Goal: Communication & Community: Connect with others

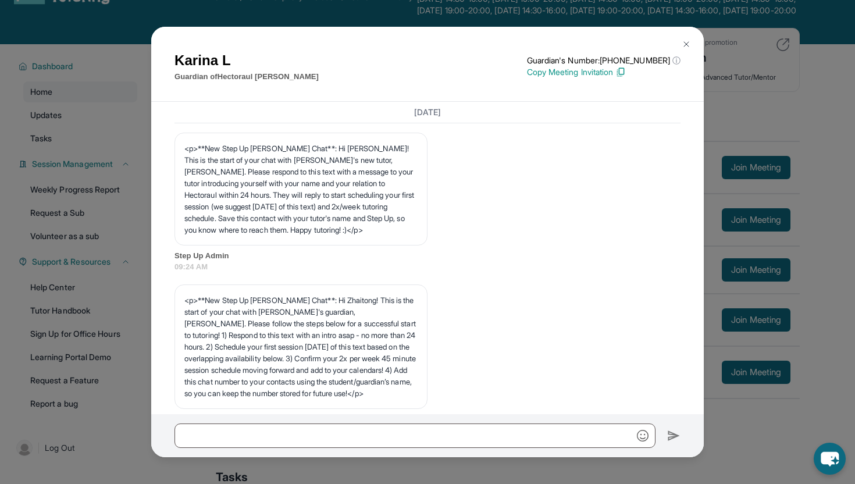
scroll to position [4516, 0]
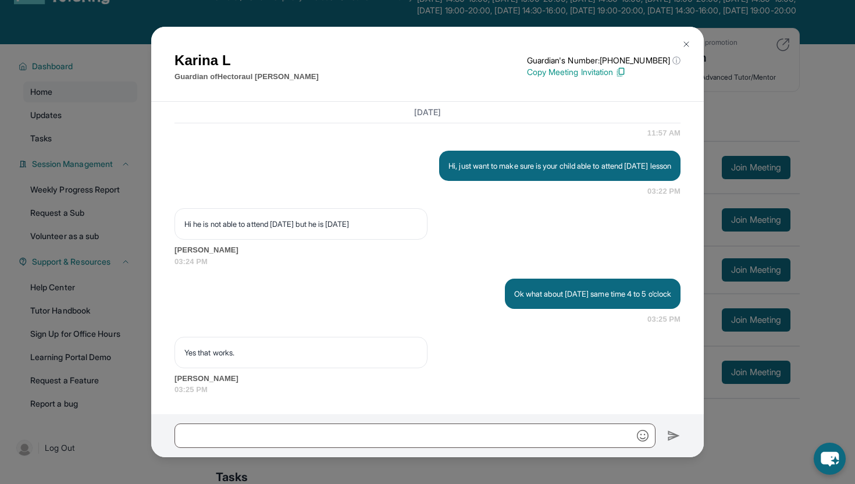
click at [683, 41] on img at bounding box center [685, 44] width 9 height 9
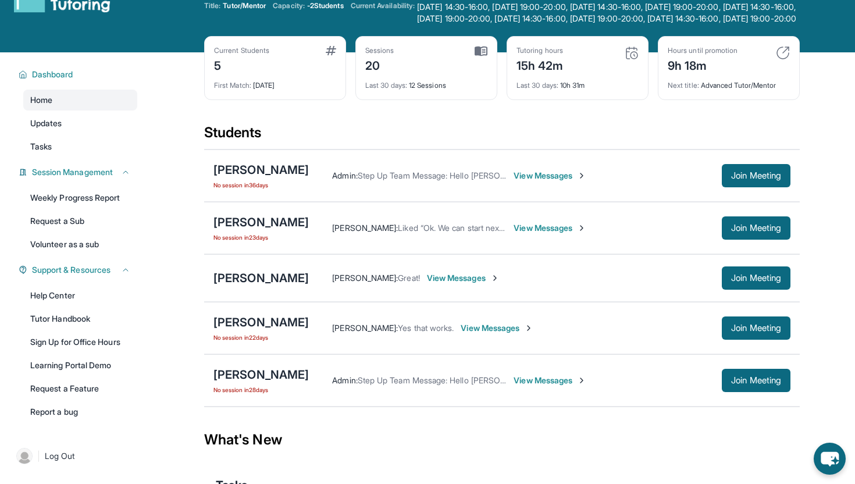
scroll to position [34, 0]
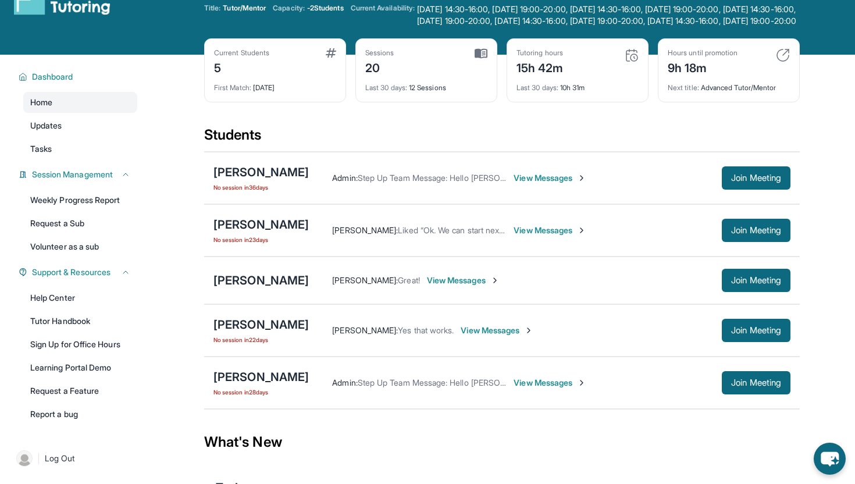
click at [466, 336] on span "View Messages" at bounding box center [497, 330] width 73 height 12
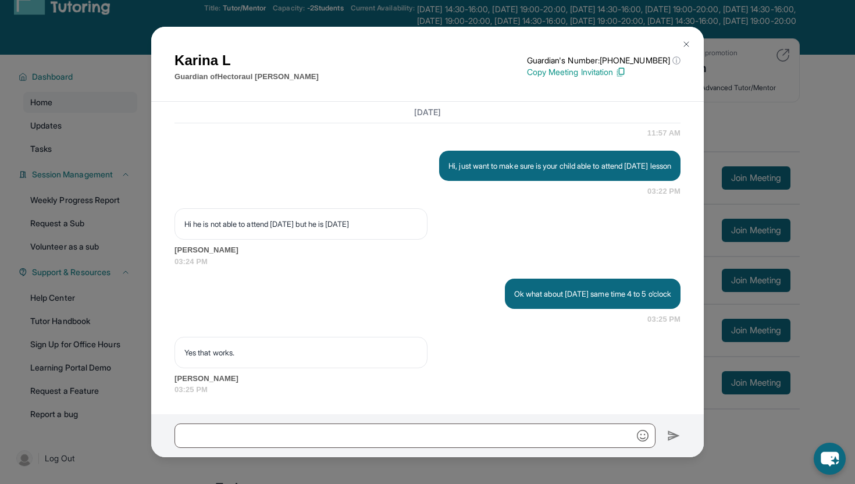
scroll to position [4516, 0]
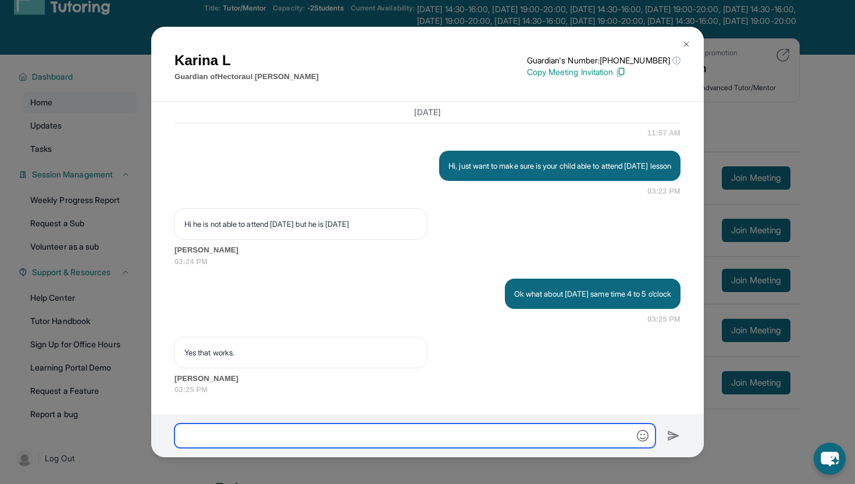
click at [398, 443] on input "text" at bounding box center [414, 435] width 481 height 24
type input "**********"
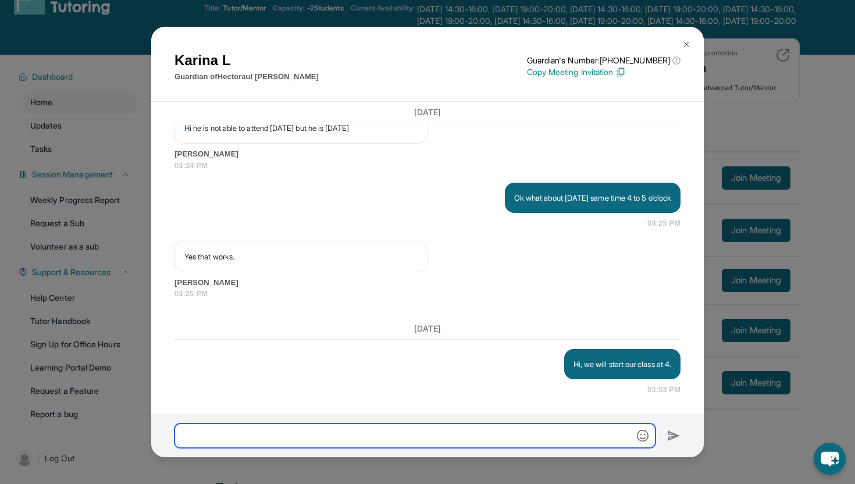
scroll to position [4612, 0]
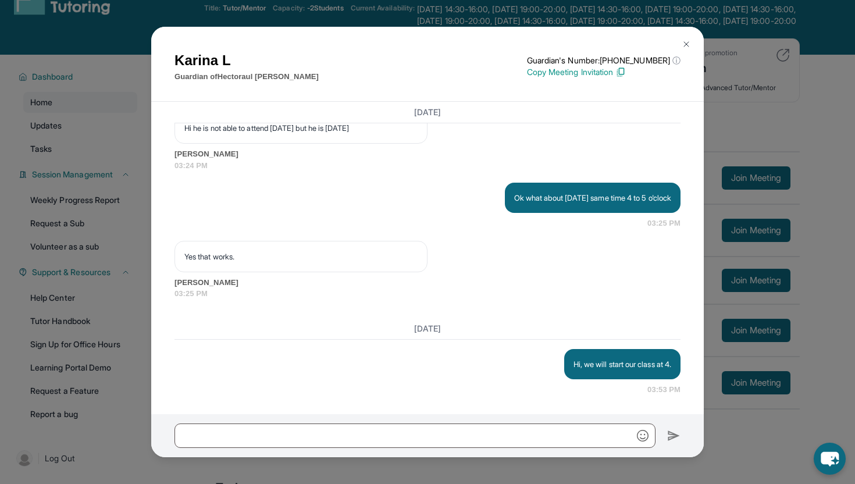
click at [684, 40] on img at bounding box center [685, 44] width 9 height 9
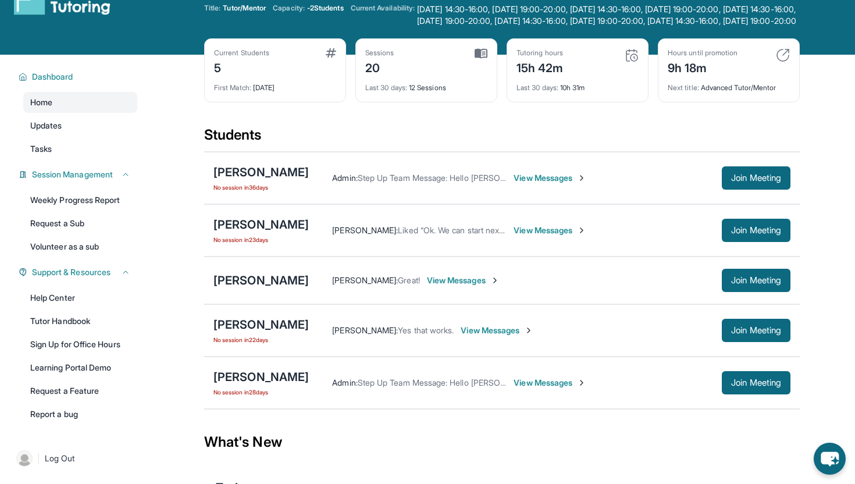
click at [479, 336] on span "View Messages" at bounding box center [497, 330] width 73 height 12
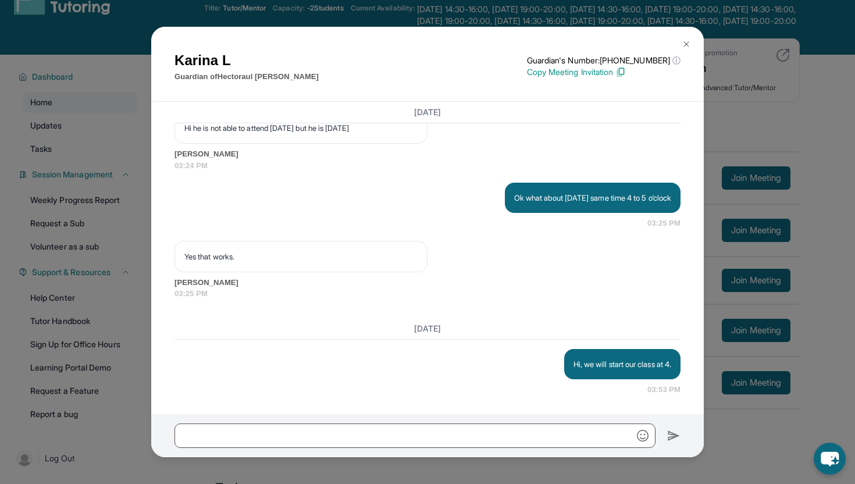
click at [683, 44] on img at bounding box center [685, 44] width 9 height 9
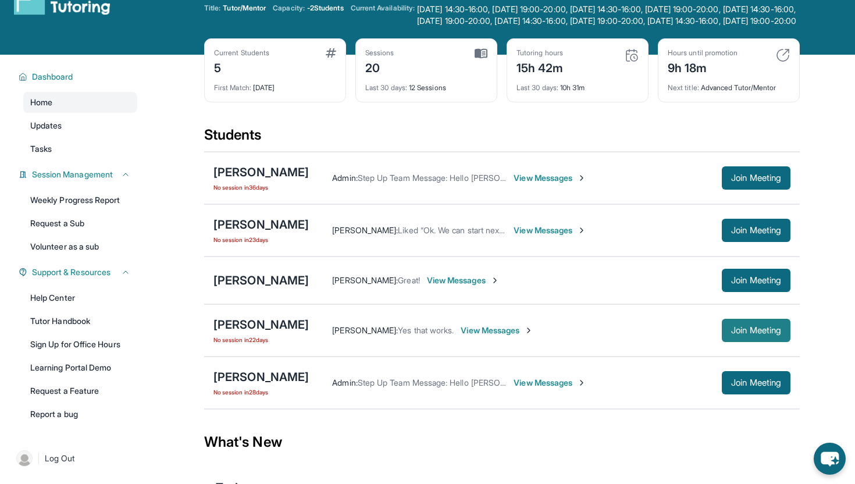
click at [755, 332] on button "Join Meeting" at bounding box center [756, 330] width 69 height 23
